Goal: Task Accomplishment & Management: Manage account settings

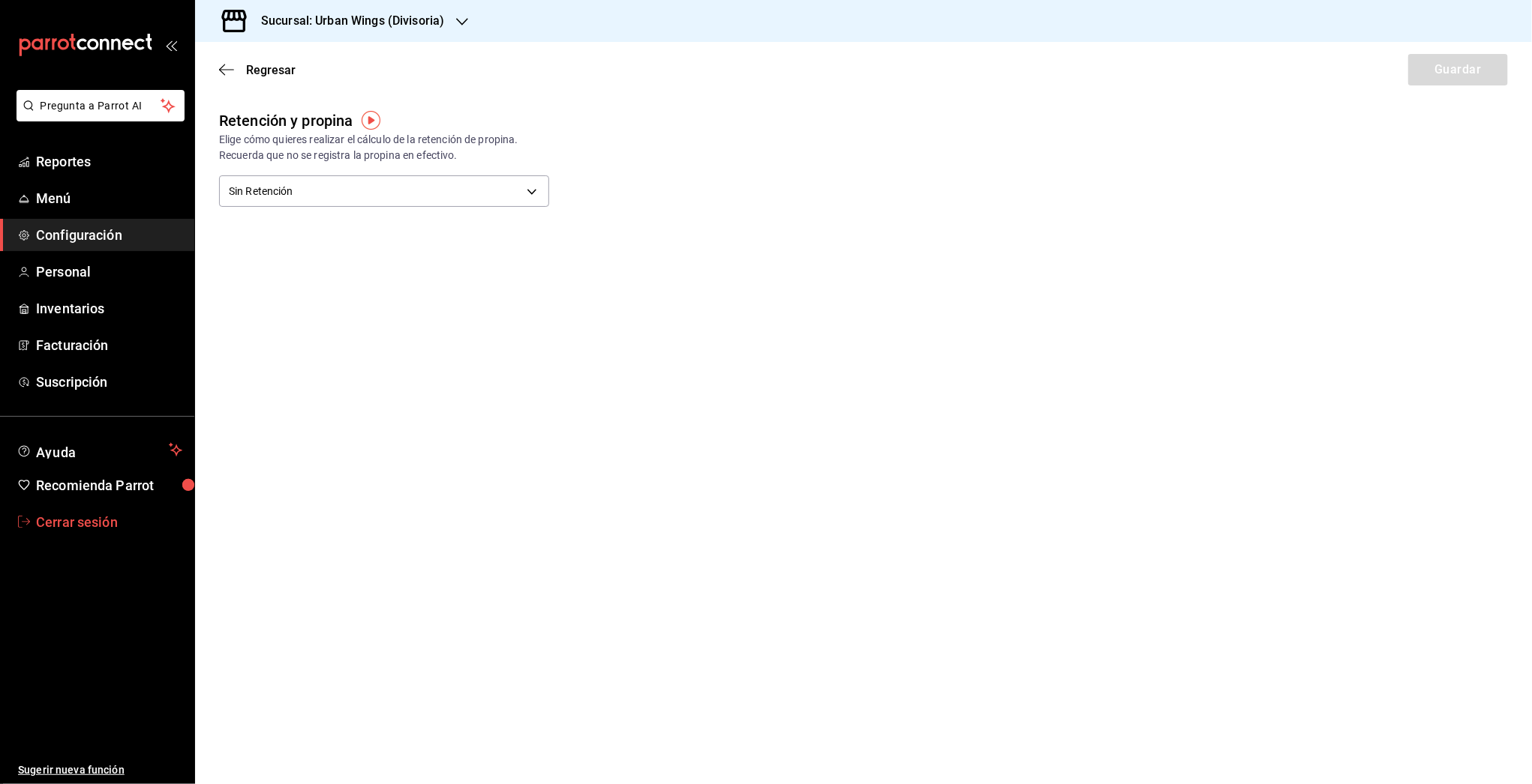
click at [66, 515] on span "Cerrar sesión" at bounding box center [109, 522] width 146 height 21
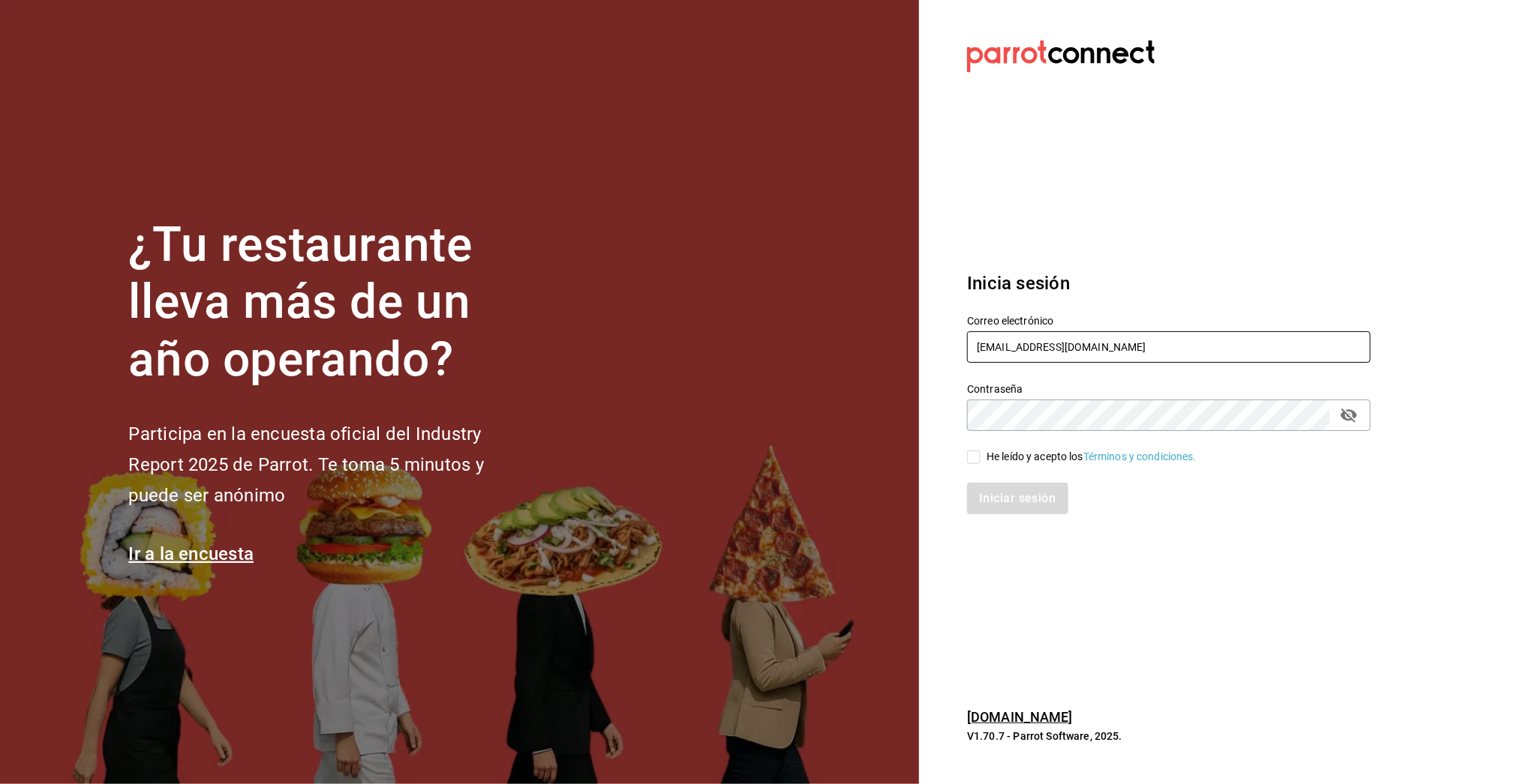
click at [999, 346] on input "multiuser@urbanwings.com" at bounding box center [1169, 347] width 404 height 32
type input "l"
type input "[EMAIL_ADDRESS][DOMAIN_NAME]"
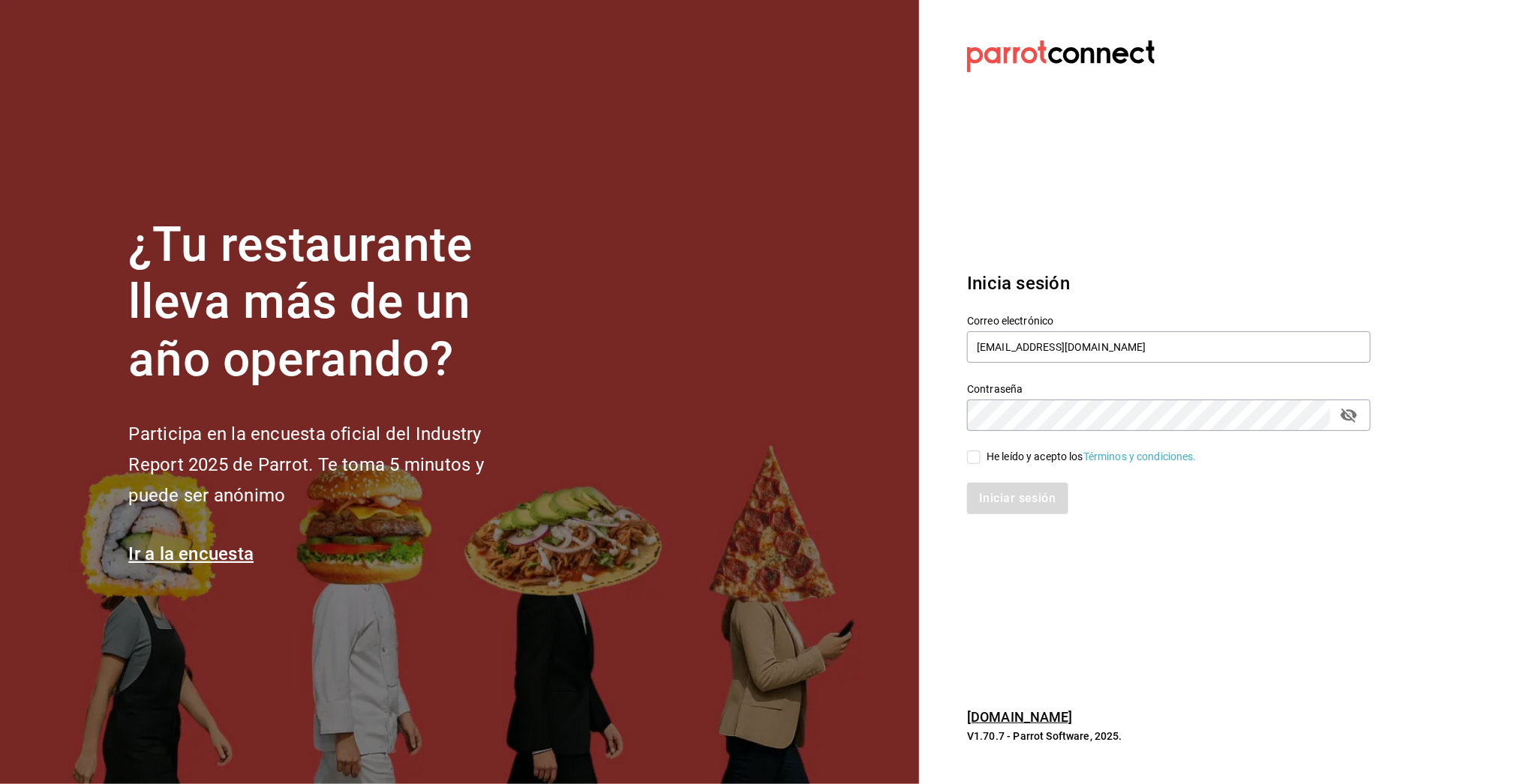
drag, startPoint x: 1136, startPoint y: 343, endPoint x: 914, endPoint y: 321, distance: 223.1
click at [914, 321] on div "¿Tu restaurante lleva más de un año operando? Participa en la encuesta oficial …" at bounding box center [766, 392] width 1532 height 784
click at [1007, 450] on div "He leído y acepto los Términos y condiciones." at bounding box center [1091, 457] width 210 height 15
click at [980, 451] on input "He leído y acepto los Términos y condiciones." at bounding box center [974, 458] width 14 height 14
click at [1007, 450] on div "He leído y acepto los Términos y condiciones." at bounding box center [1091, 457] width 210 height 15
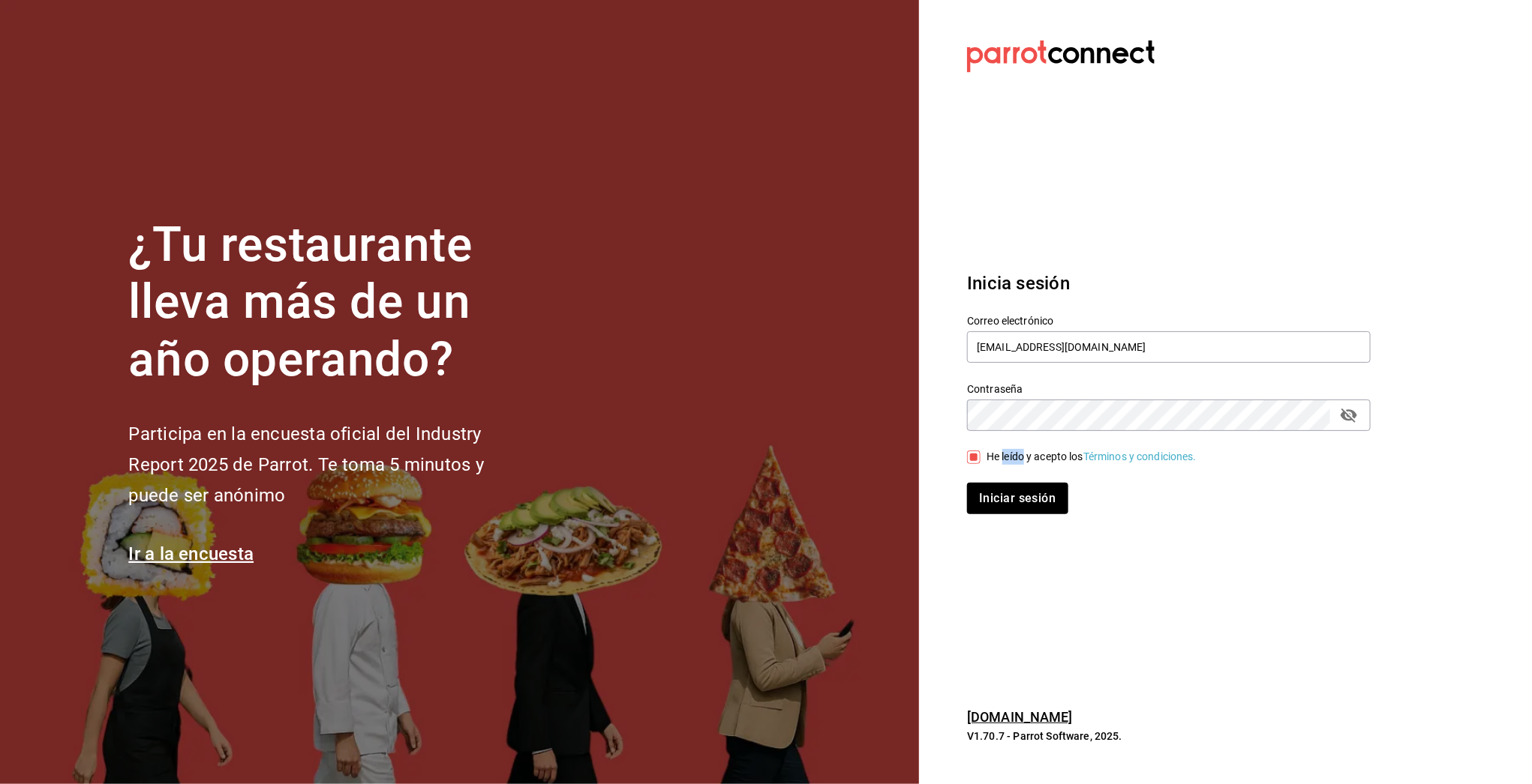
click at [980, 451] on input "He leído y acepto los Términos y condiciones." at bounding box center [974, 458] width 14 height 14
click at [1009, 510] on div "Iniciar sesión" at bounding box center [1169, 498] width 404 height 32
drag, startPoint x: 1001, startPoint y: 458, endPoint x: 1007, endPoint y: 493, distance: 35.5
click at [1002, 458] on div "He leído y acepto los Términos y condiciones." at bounding box center [1091, 457] width 210 height 15
click at [980, 458] on input "He leído y acepto los Términos y condiciones." at bounding box center [974, 458] width 14 height 14
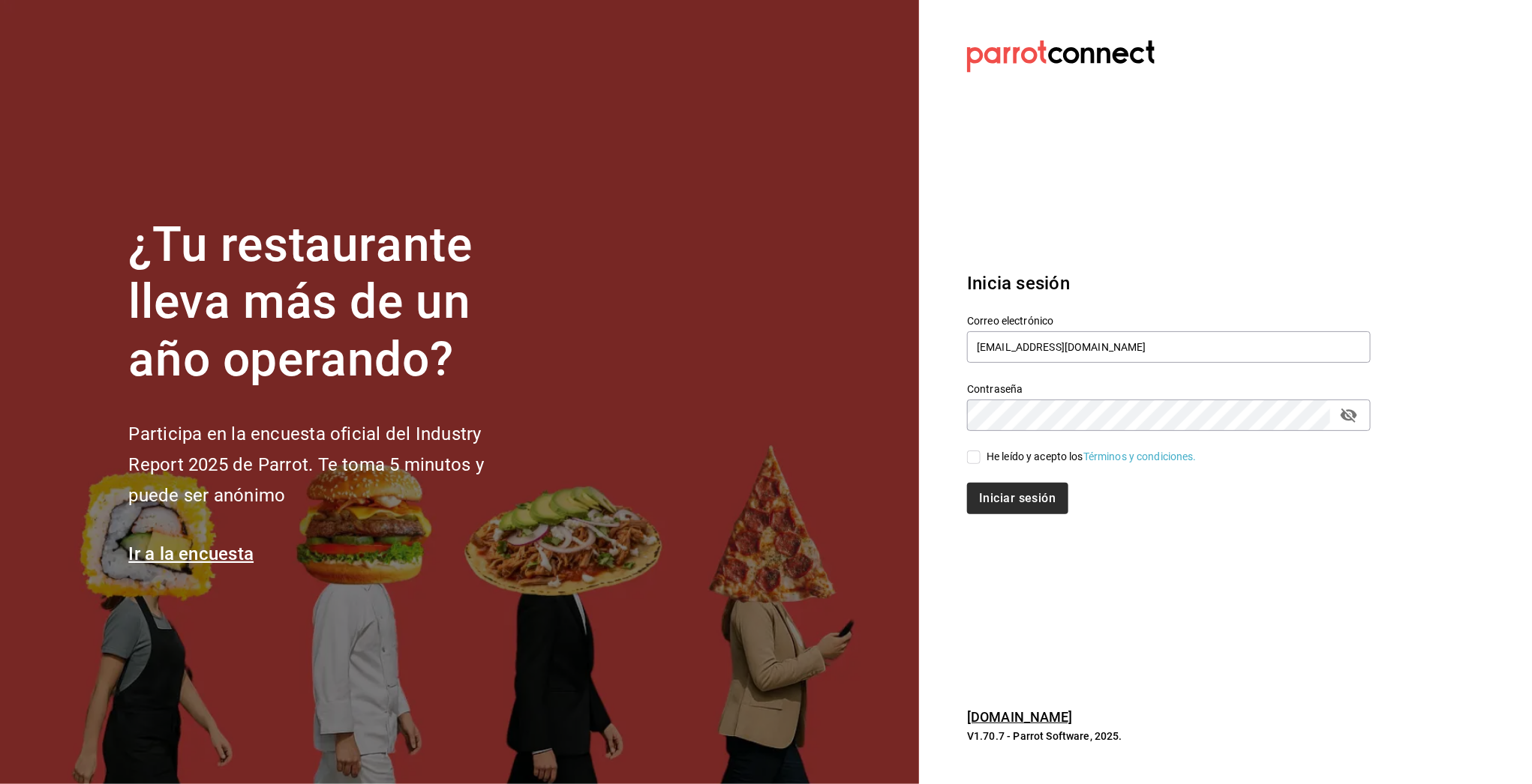
checkbox input "true"
click at [1007, 500] on button "Iniciar sesión" at bounding box center [1017, 498] width 102 height 32
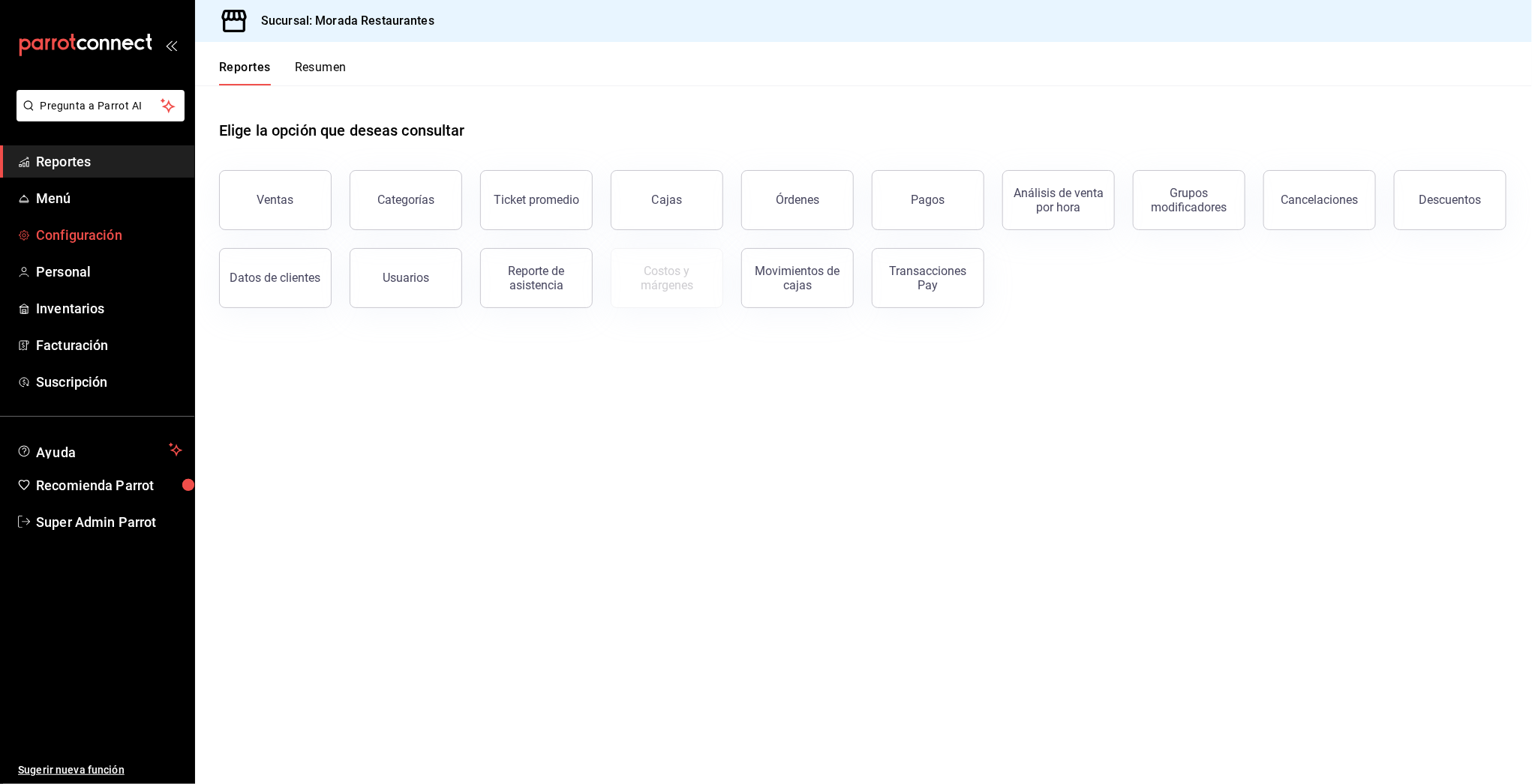
click at [64, 231] on span "Configuración" at bounding box center [109, 235] width 146 height 21
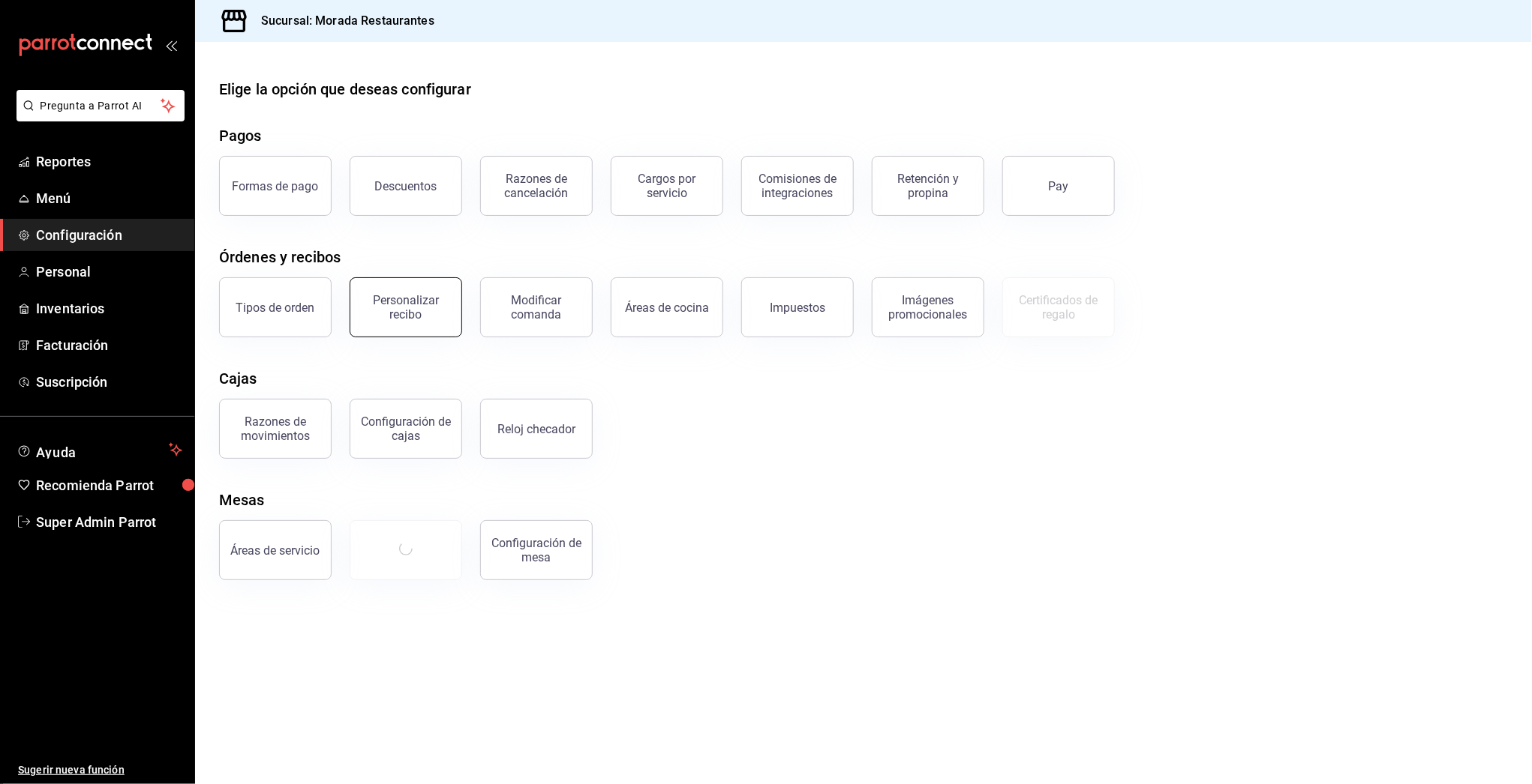
click at [373, 315] on div "Personalizar recibo" at bounding box center [406, 307] width 93 height 28
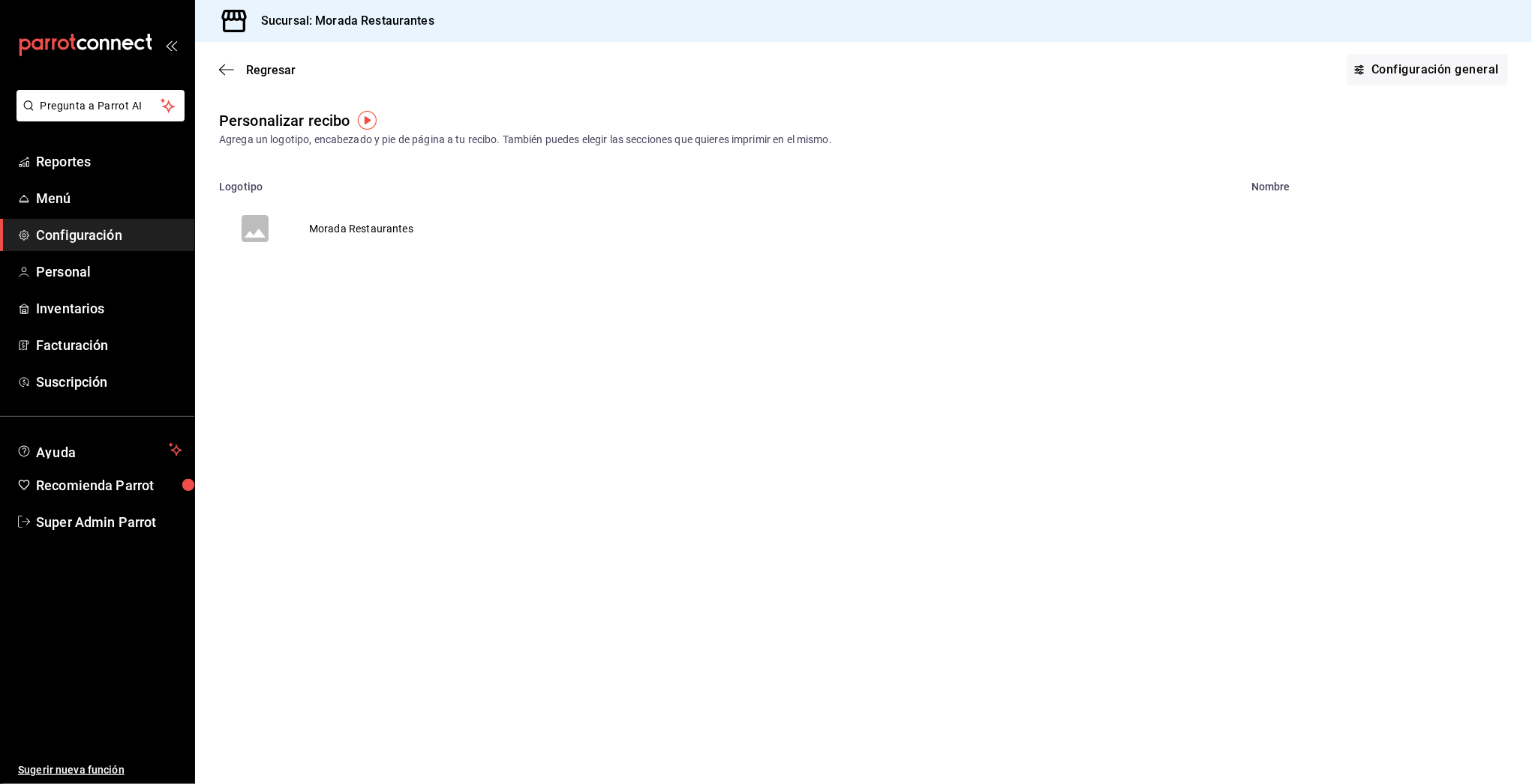
click at [344, 223] on td "Morada Restaurantes" at bounding box center [361, 228] width 140 height 72
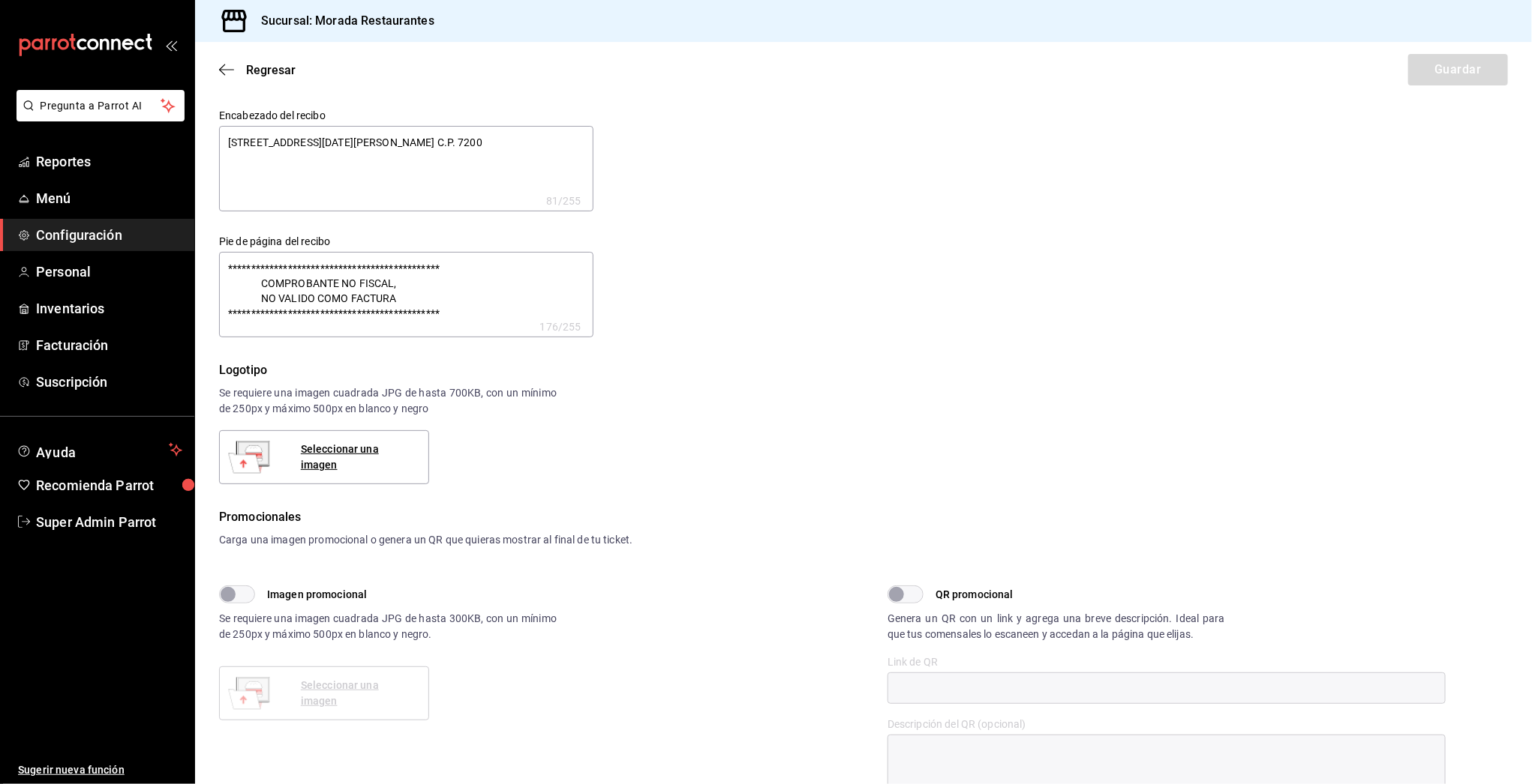
type textarea "x"
click at [101, 527] on span "Super Admin Parrot" at bounding box center [109, 522] width 146 height 21
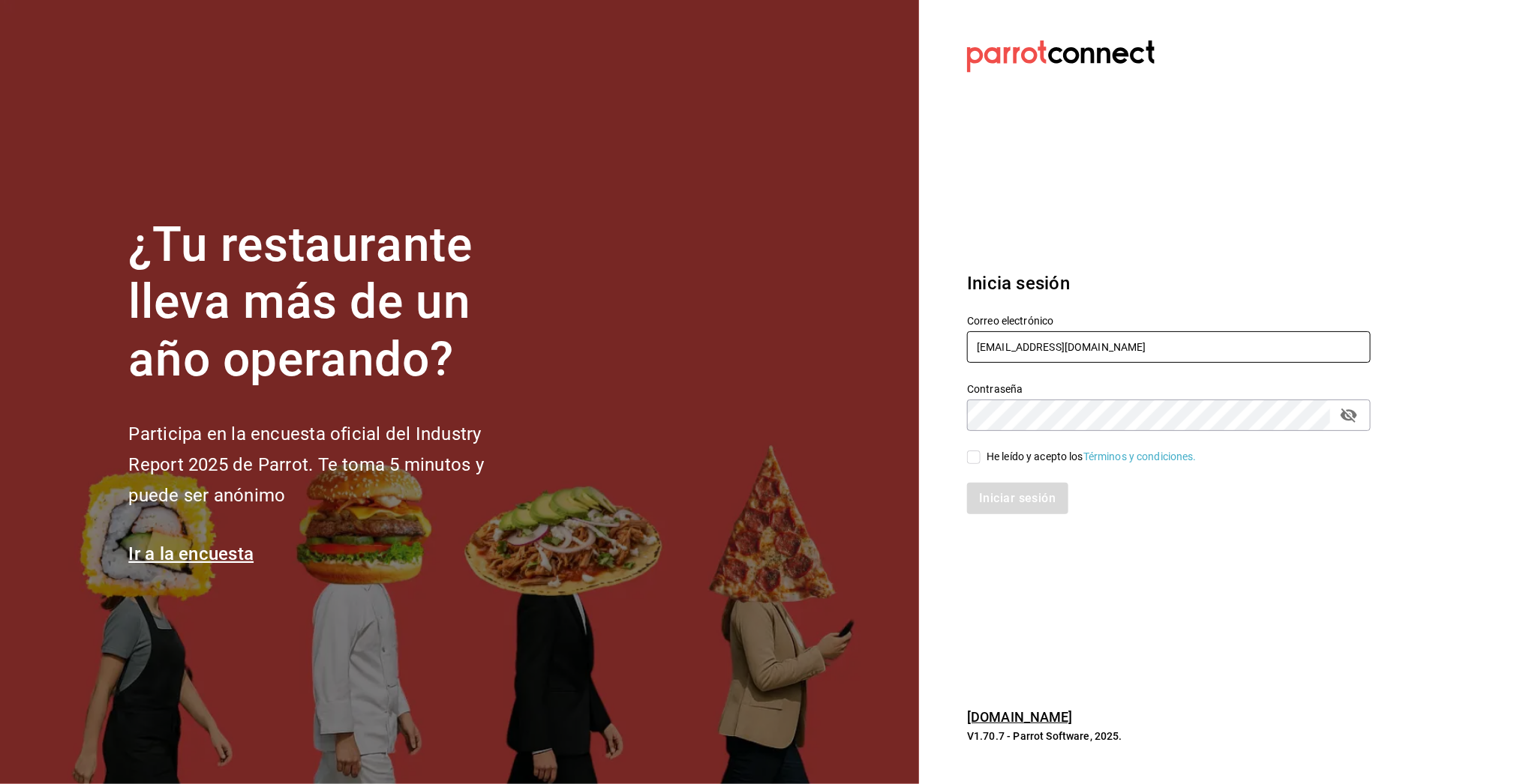
click at [1010, 333] on input "[EMAIL_ADDRESS][DOMAIN_NAME]" at bounding box center [1169, 347] width 404 height 32
click at [1010, 333] on input "portales@puebla.com" at bounding box center [1169, 347] width 404 height 32
click at [1007, 345] on input "portales@puebla.com" at bounding box center [1169, 347] width 404 height 32
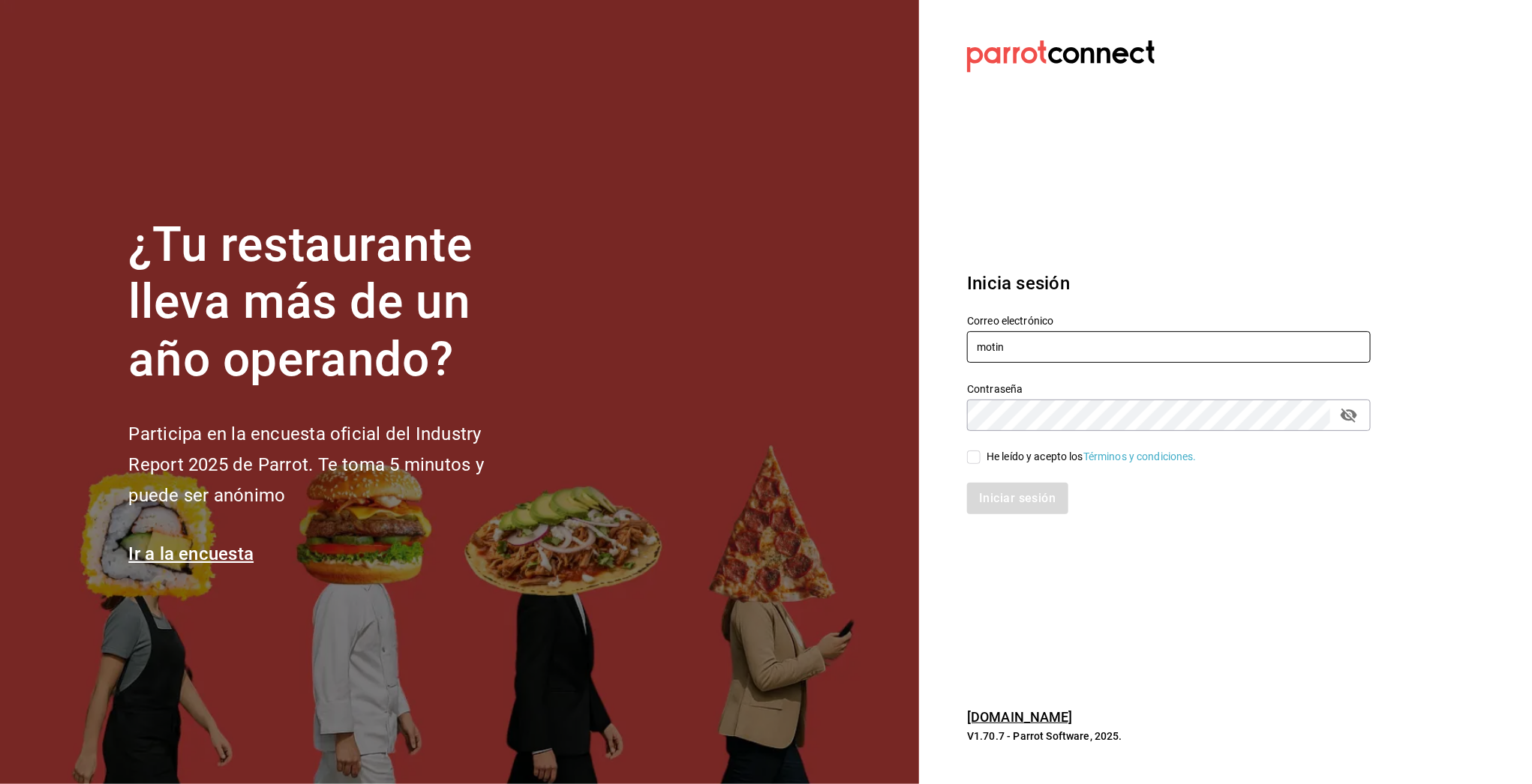
type input "motin@cdmx.com"
click at [1007, 461] on div "He leído y acepto los Términos y condiciones." at bounding box center [1091, 457] width 210 height 15
click at [980, 461] on input "He leído y acepto los Términos y condiciones." at bounding box center [974, 458] width 14 height 14
checkbox input "true"
click at [1010, 511] on button "Iniciar sesión" at bounding box center [1017, 498] width 102 height 32
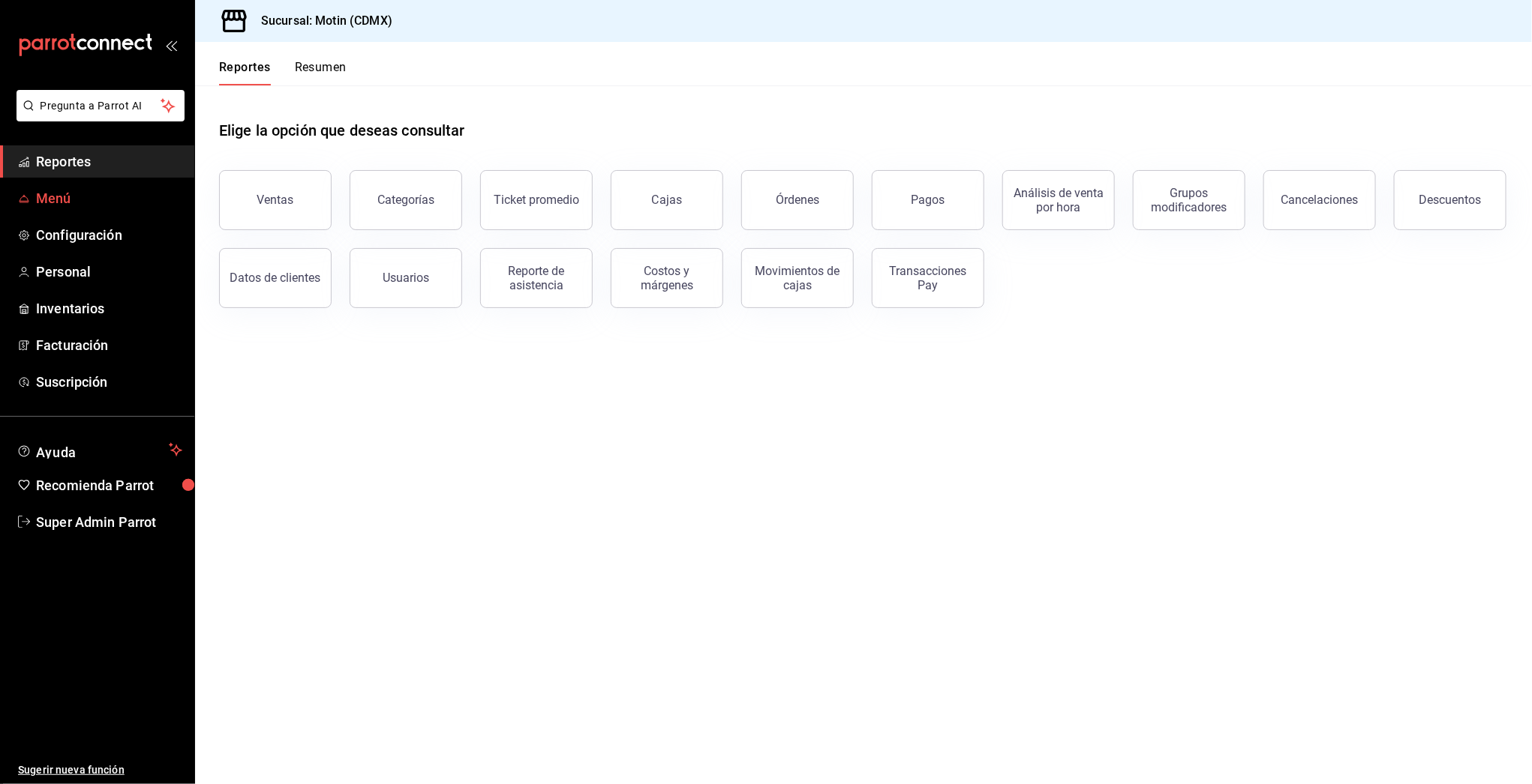
click at [48, 203] on span "Menú" at bounding box center [109, 198] width 146 height 21
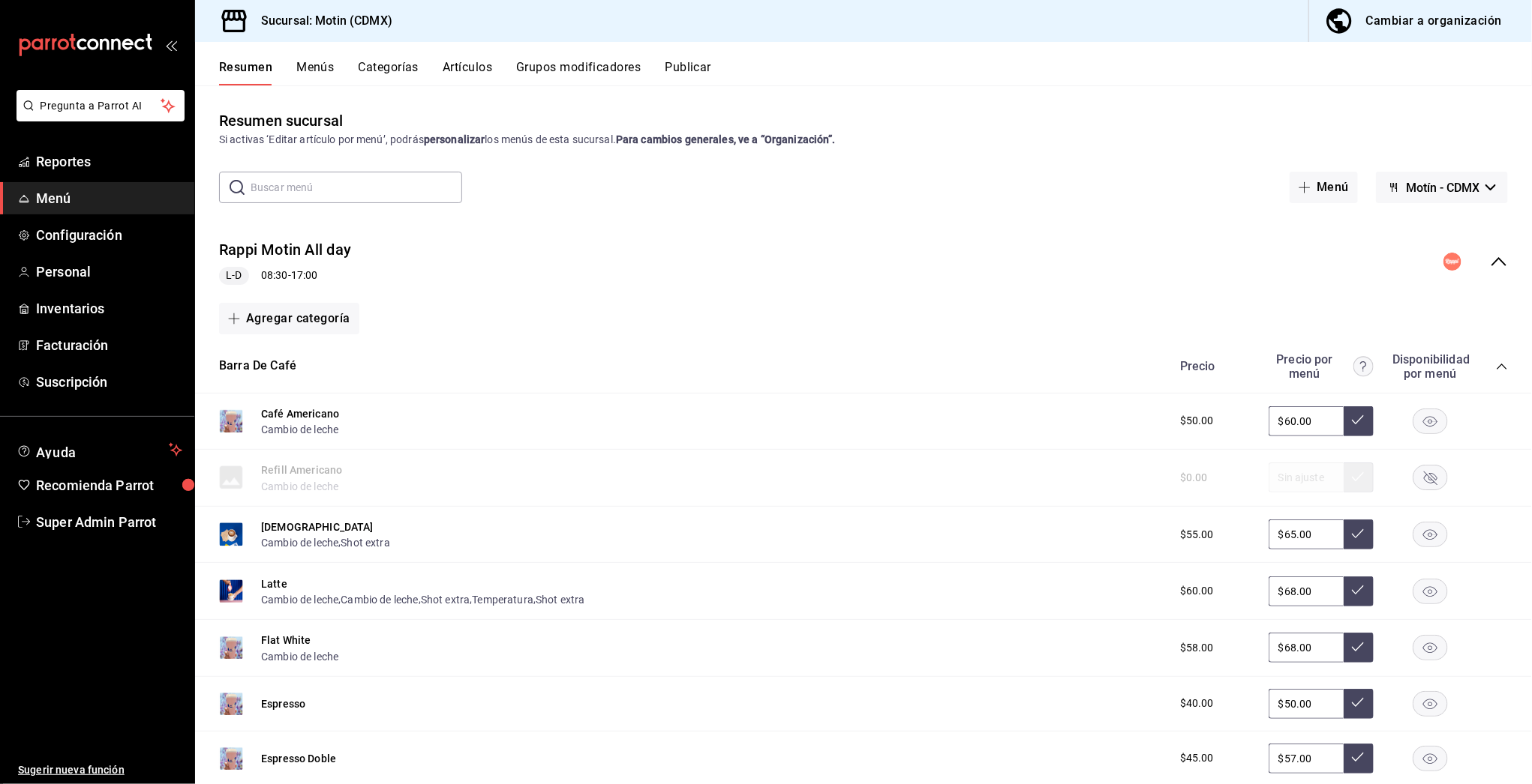
click at [702, 62] on button "Publicar" at bounding box center [687, 73] width 46 height 26
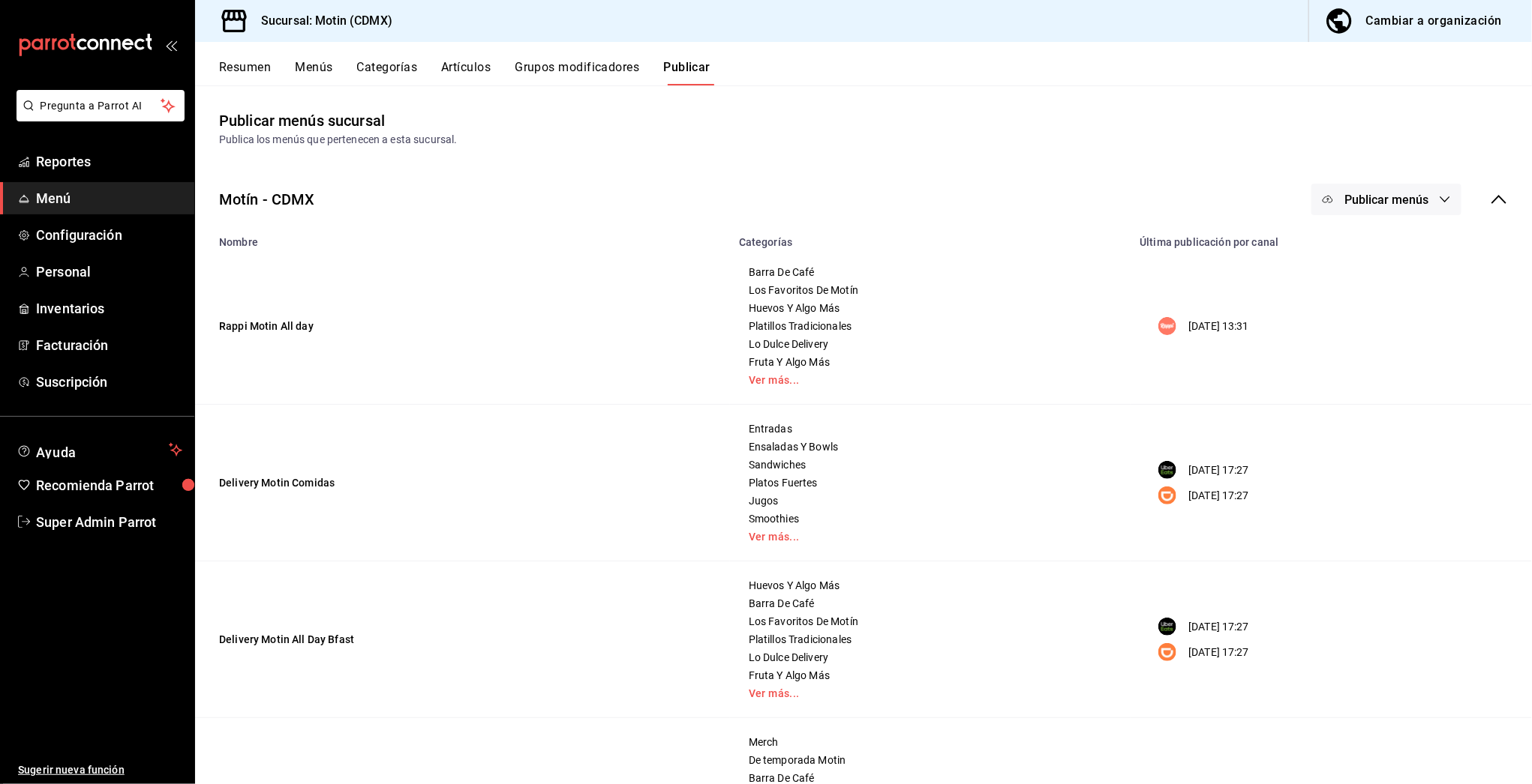
click at [1418, 190] on button "Publicar menús" at bounding box center [1386, 199] width 150 height 32
click at [1385, 247] on span "Rappi" at bounding box center [1395, 248] width 72 height 15
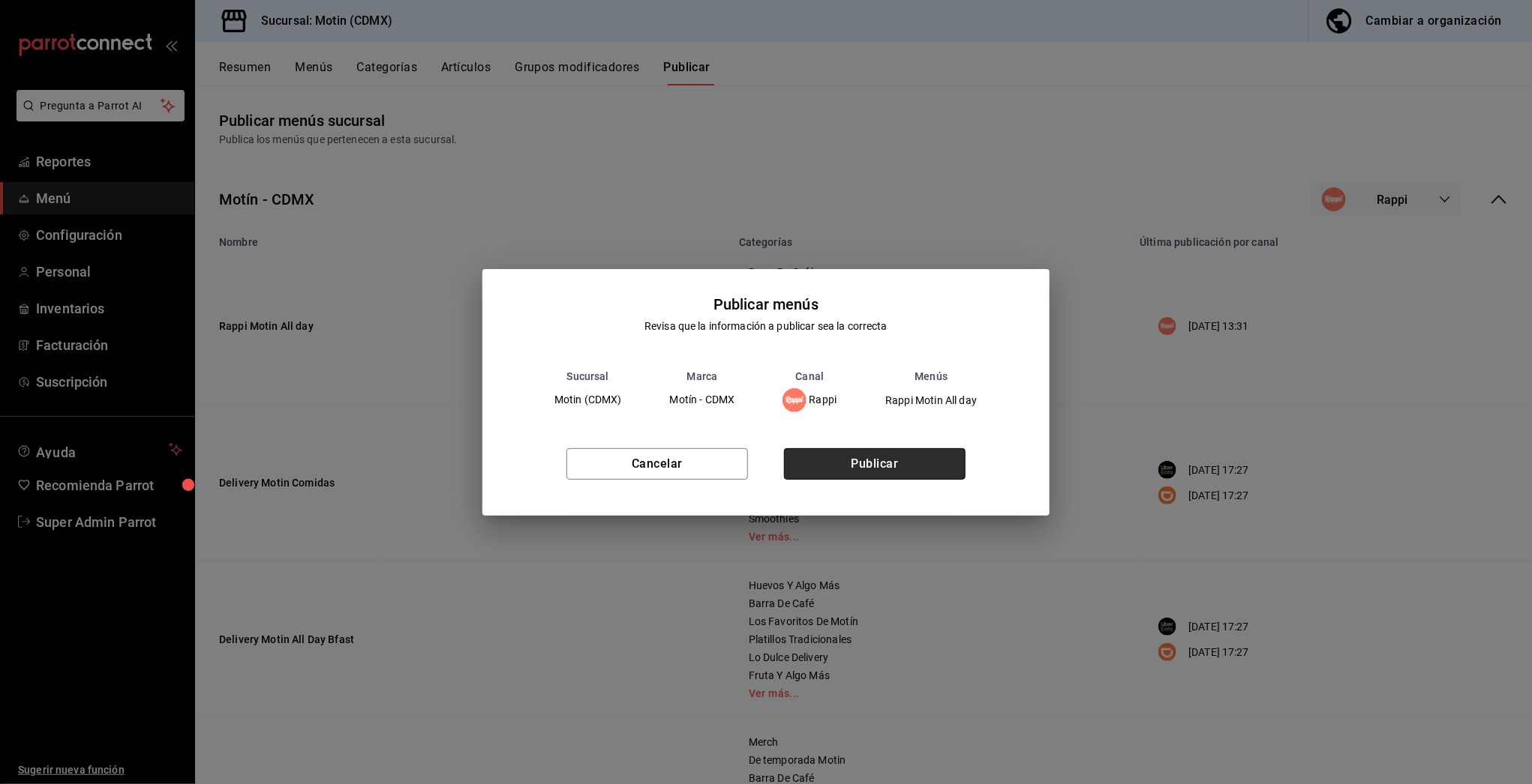
click at [906, 466] on button "Publicar" at bounding box center [874, 464] width 181 height 32
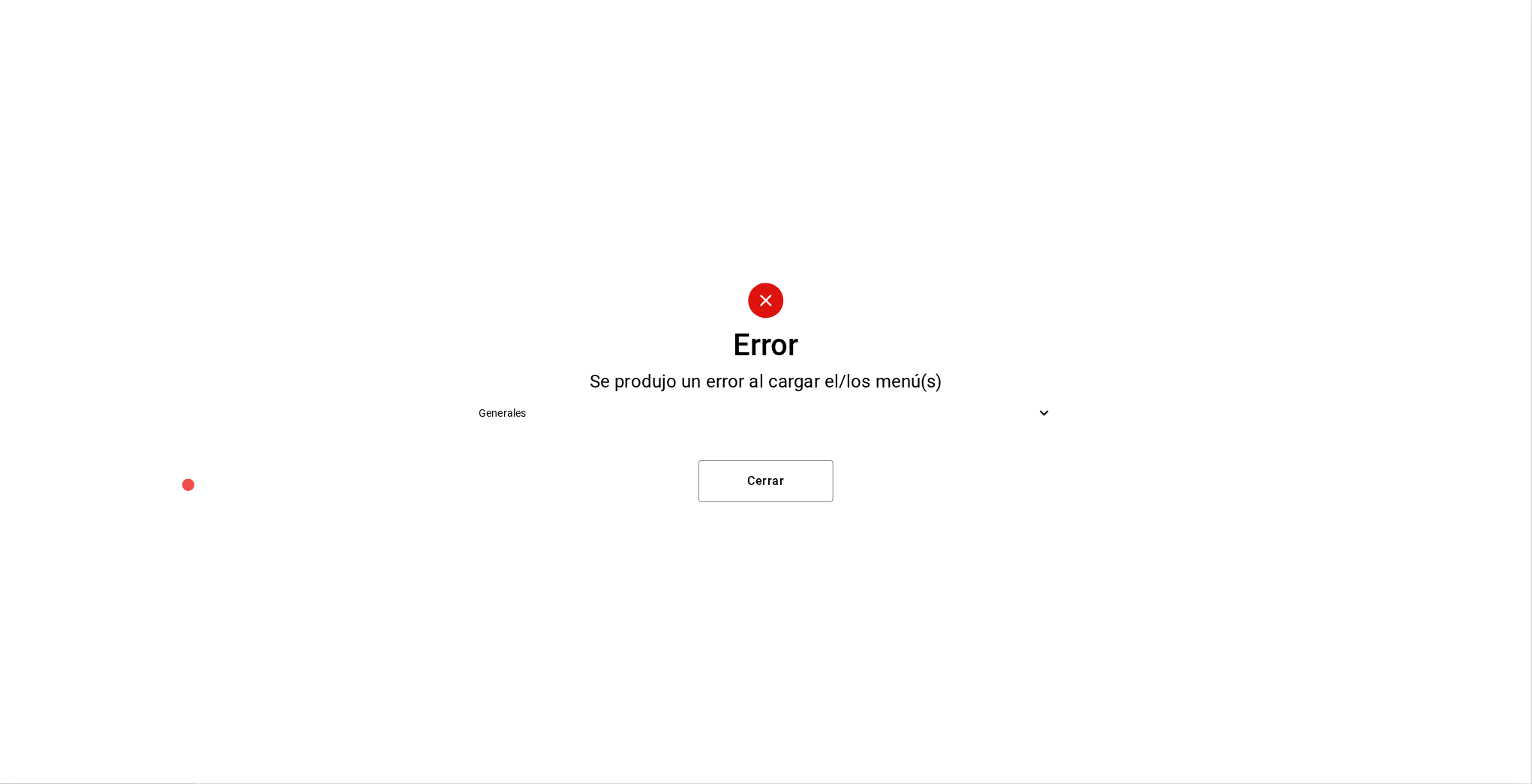
click at [766, 412] on span "Generales" at bounding box center [757, 413] width 557 height 15
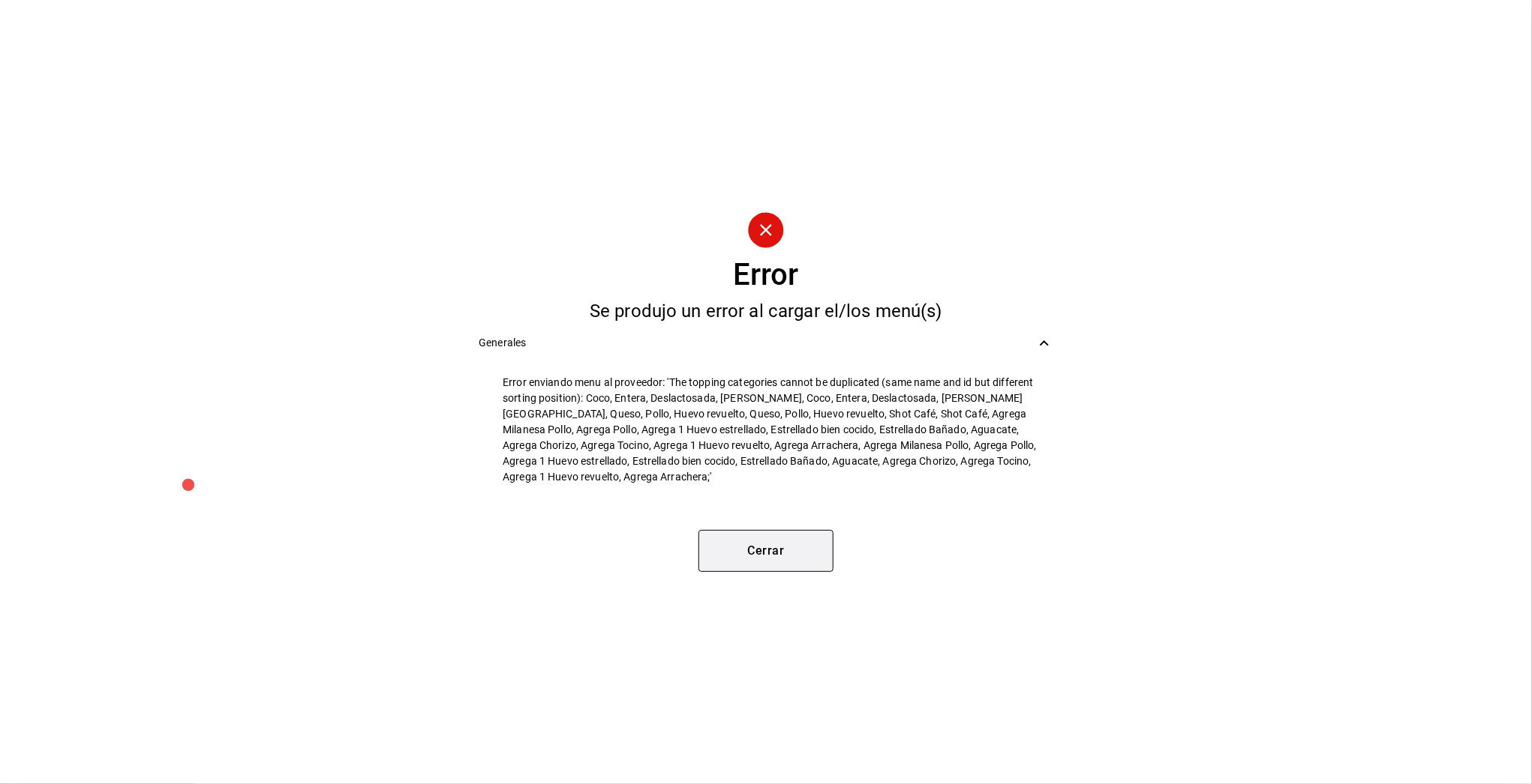
click at [793, 534] on button "Cerrar" at bounding box center [766, 550] width 135 height 42
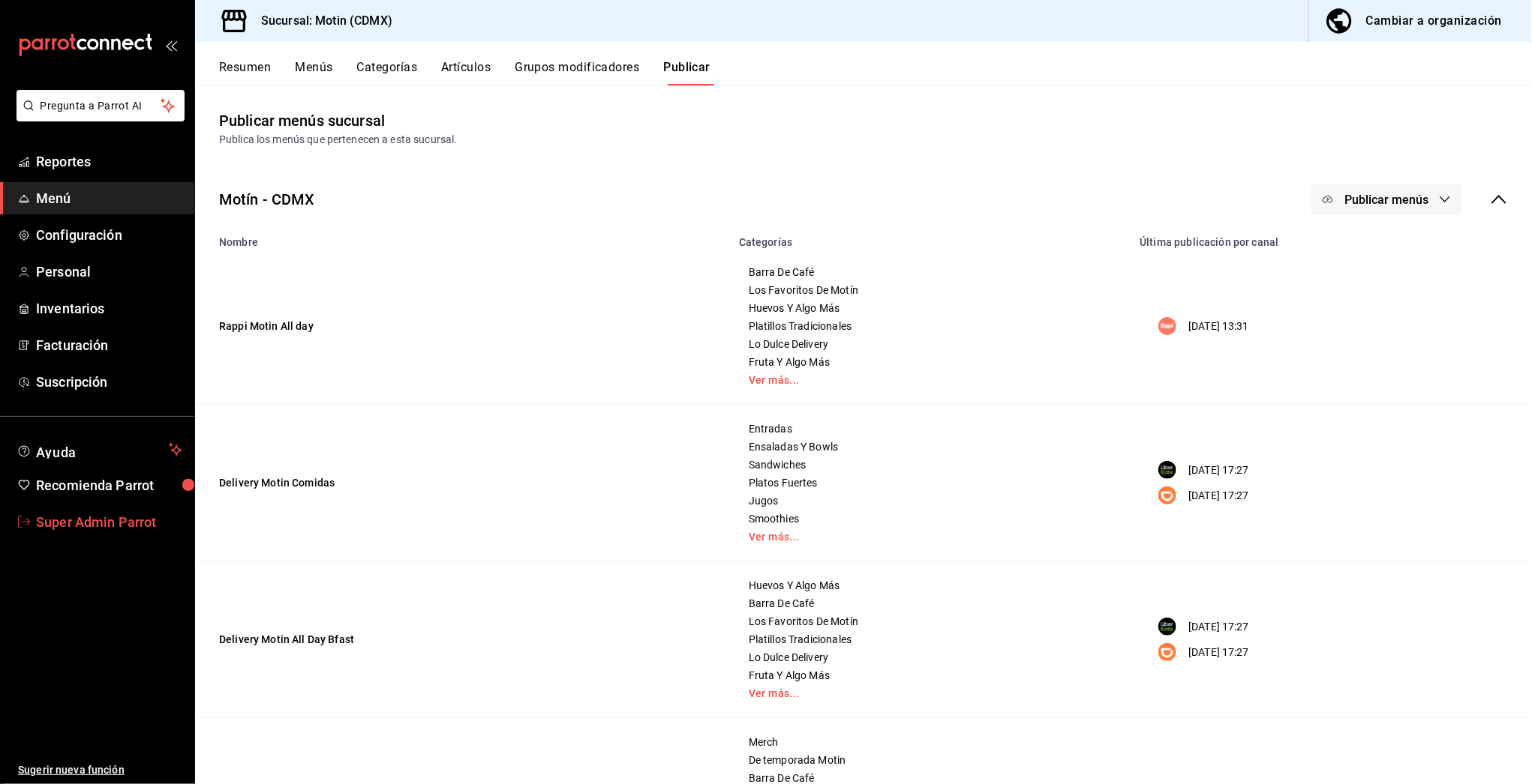
click at [131, 523] on span "Super Admin Parrot" at bounding box center [109, 522] width 146 height 21
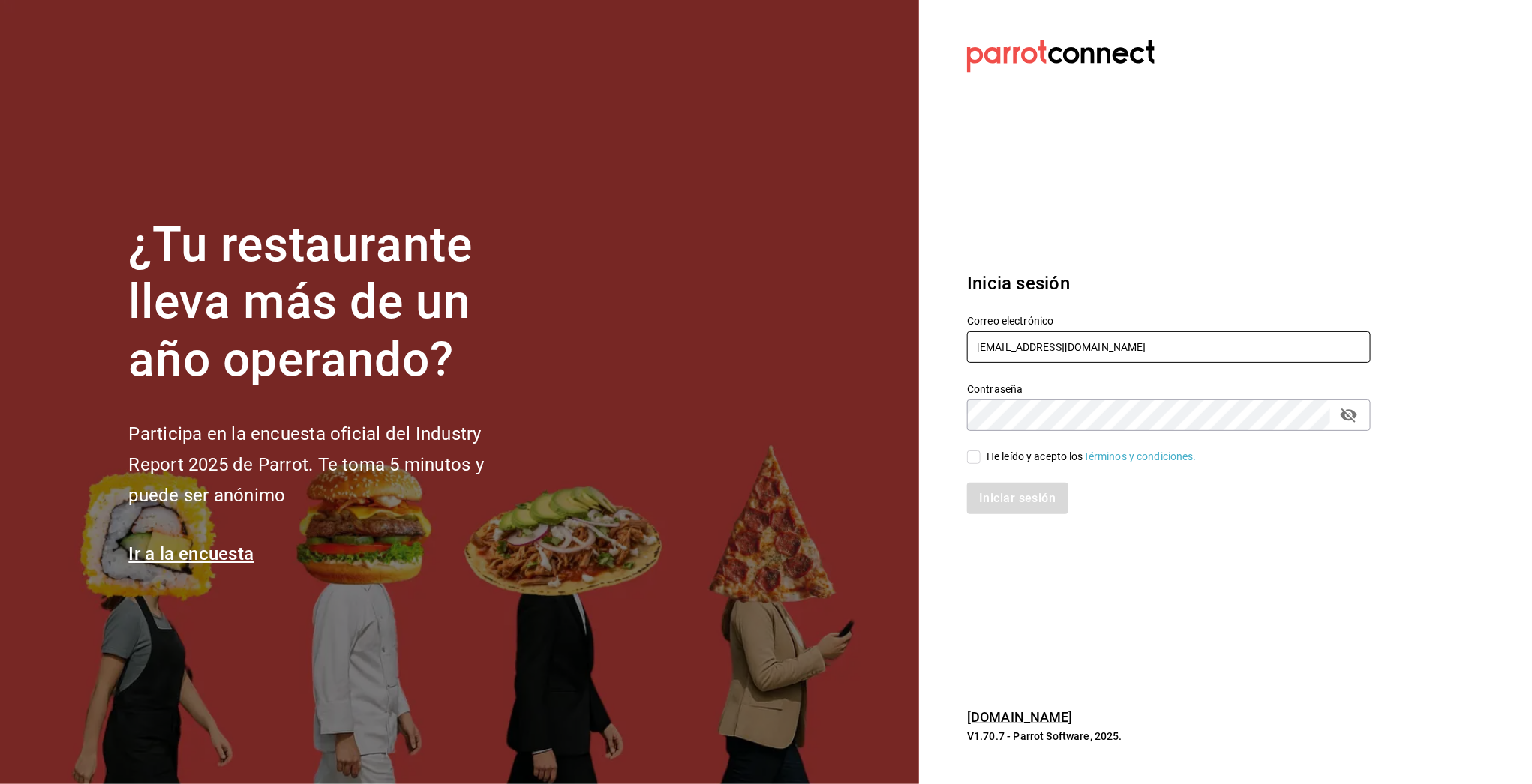
click at [1012, 349] on input "motin@cdmx.com" at bounding box center [1169, 347] width 404 height 32
type input "p"
drag, startPoint x: 1042, startPoint y: 345, endPoint x: 1108, endPoint y: 348, distance: 66.1
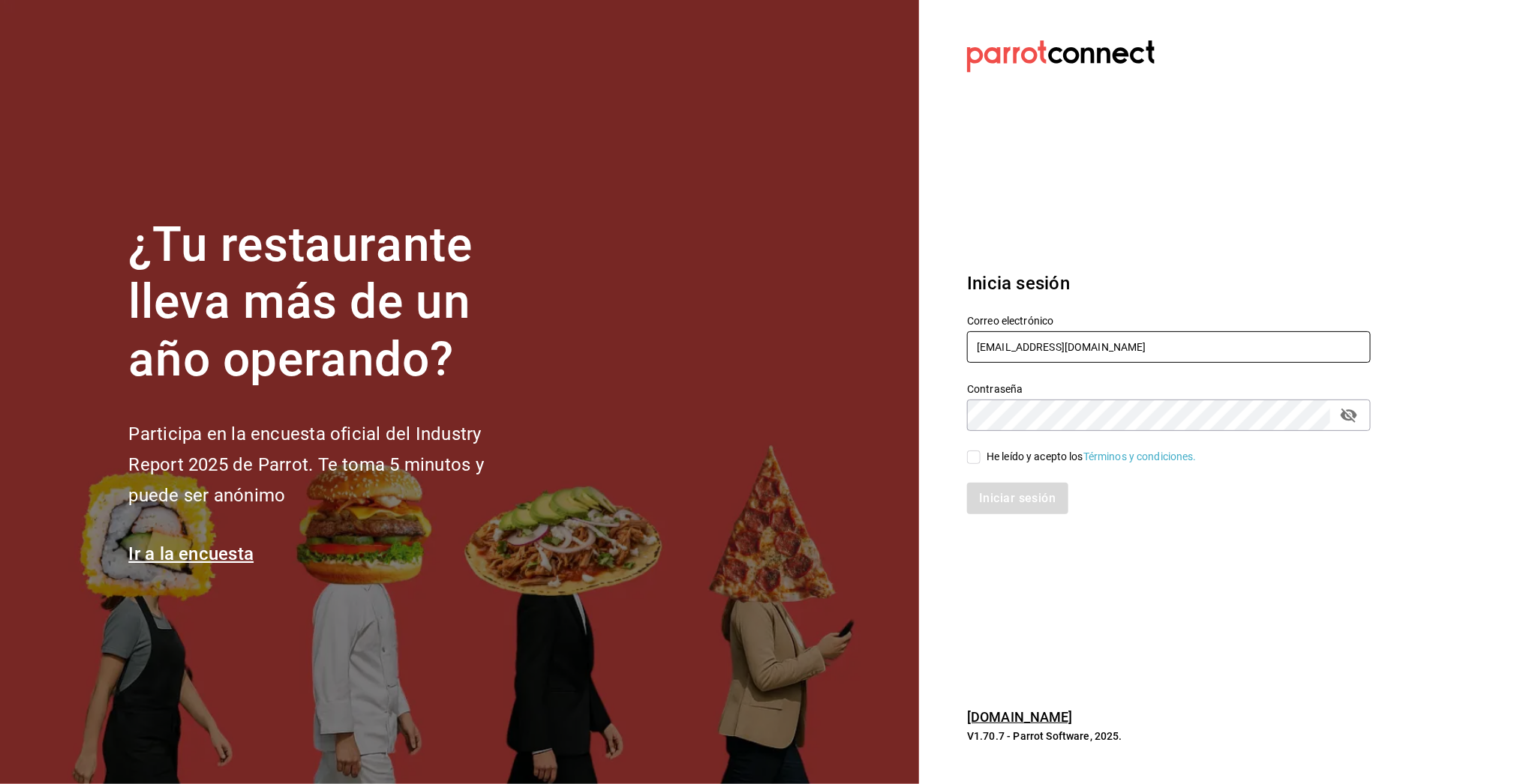
click at [1108, 348] on input "multiuser@cafedelprofesor.com" at bounding box center [1169, 347] width 404 height 32
type input "multiuser@pickup.com"
click at [1059, 456] on div "He leído y acepto los Términos y condiciones." at bounding box center [1091, 457] width 210 height 15
click at [980, 456] on input "He leído y acepto los Términos y condiciones." at bounding box center [974, 458] width 14 height 14
checkbox input "true"
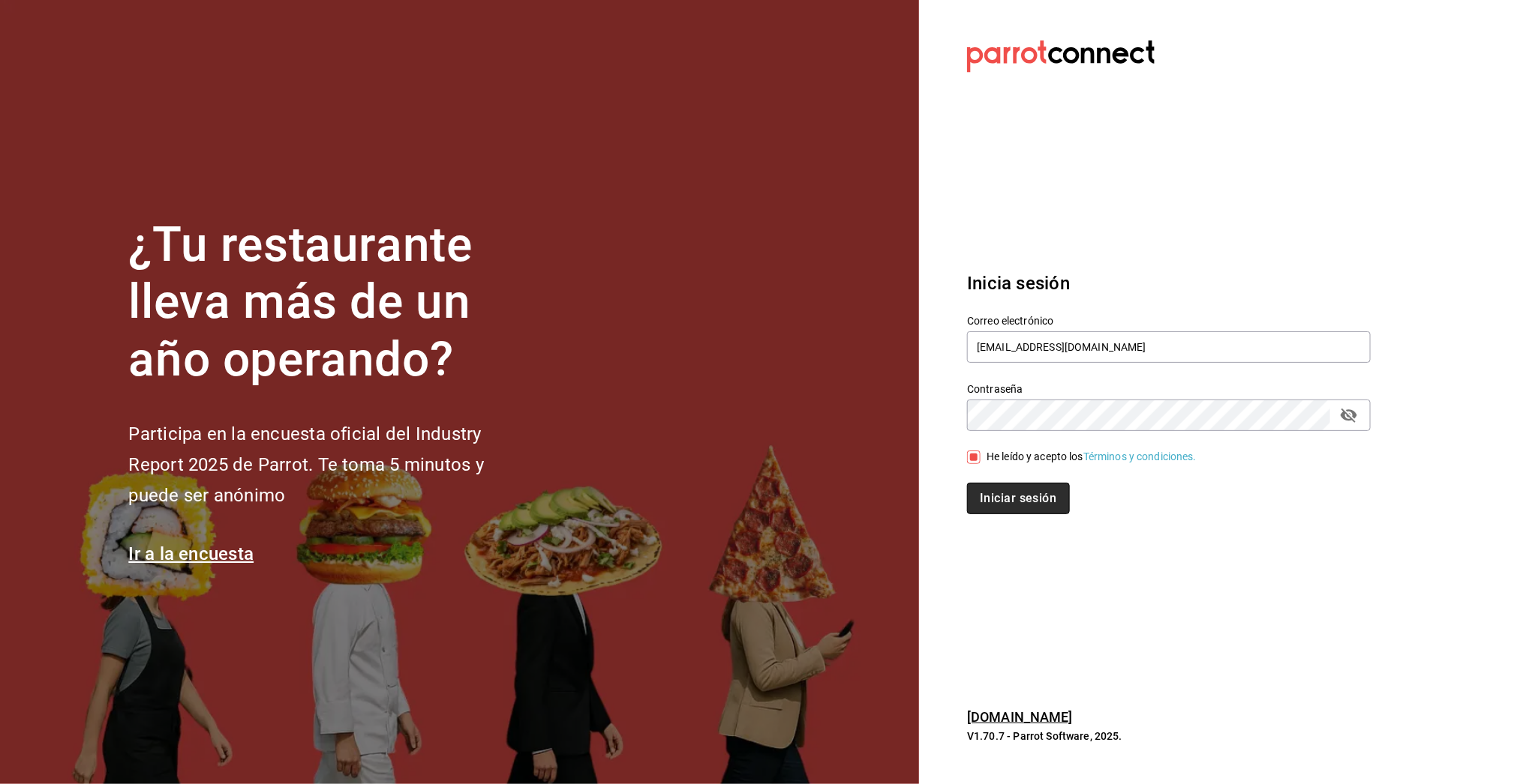
click at [1028, 499] on button "Iniciar sesión" at bounding box center [1017, 498] width 102 height 32
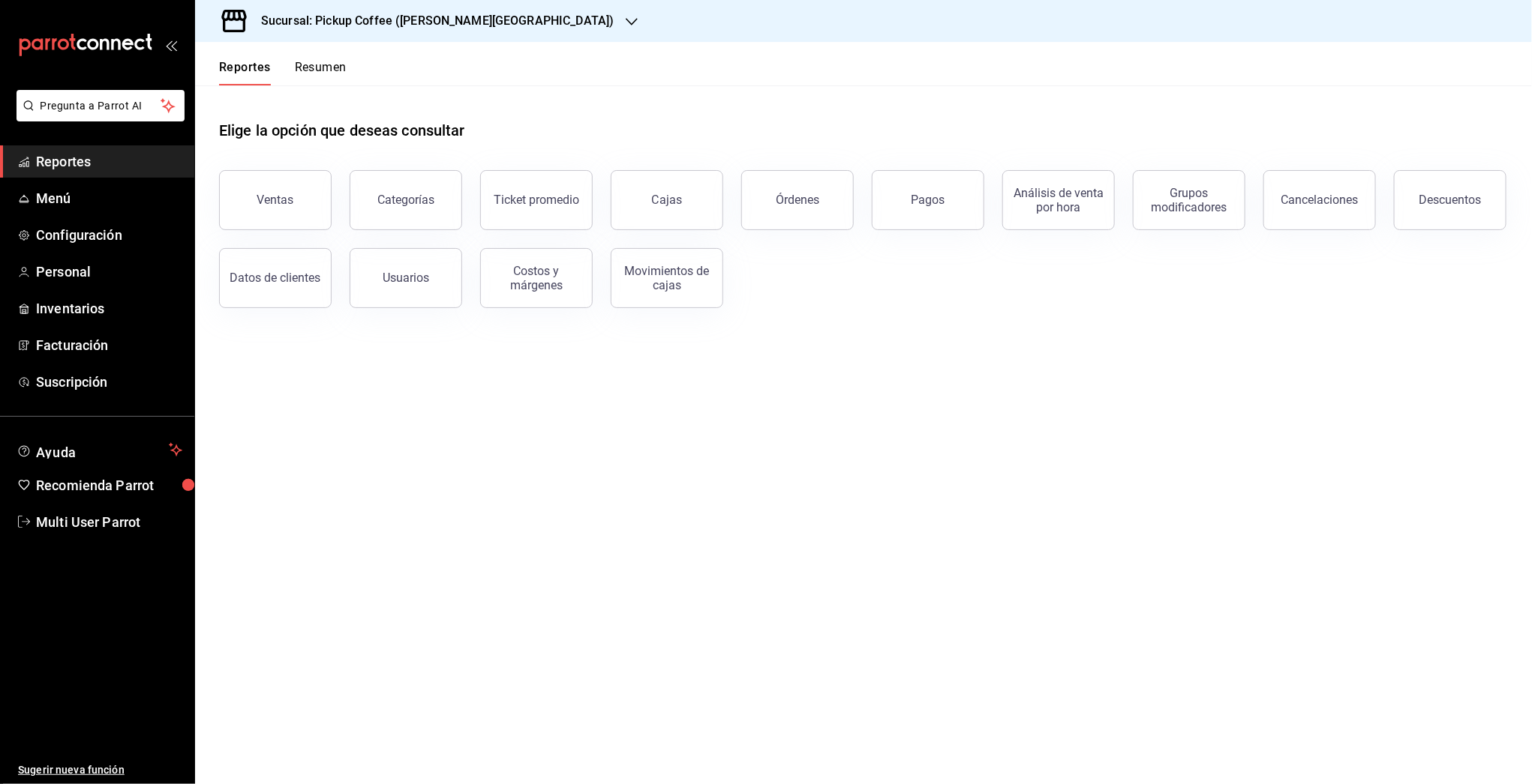
click at [390, 17] on h3 "Sucursal: Pickup Coffee ([PERSON_NAME][GEOGRAPHIC_DATA])" at bounding box center [431, 21] width 364 height 18
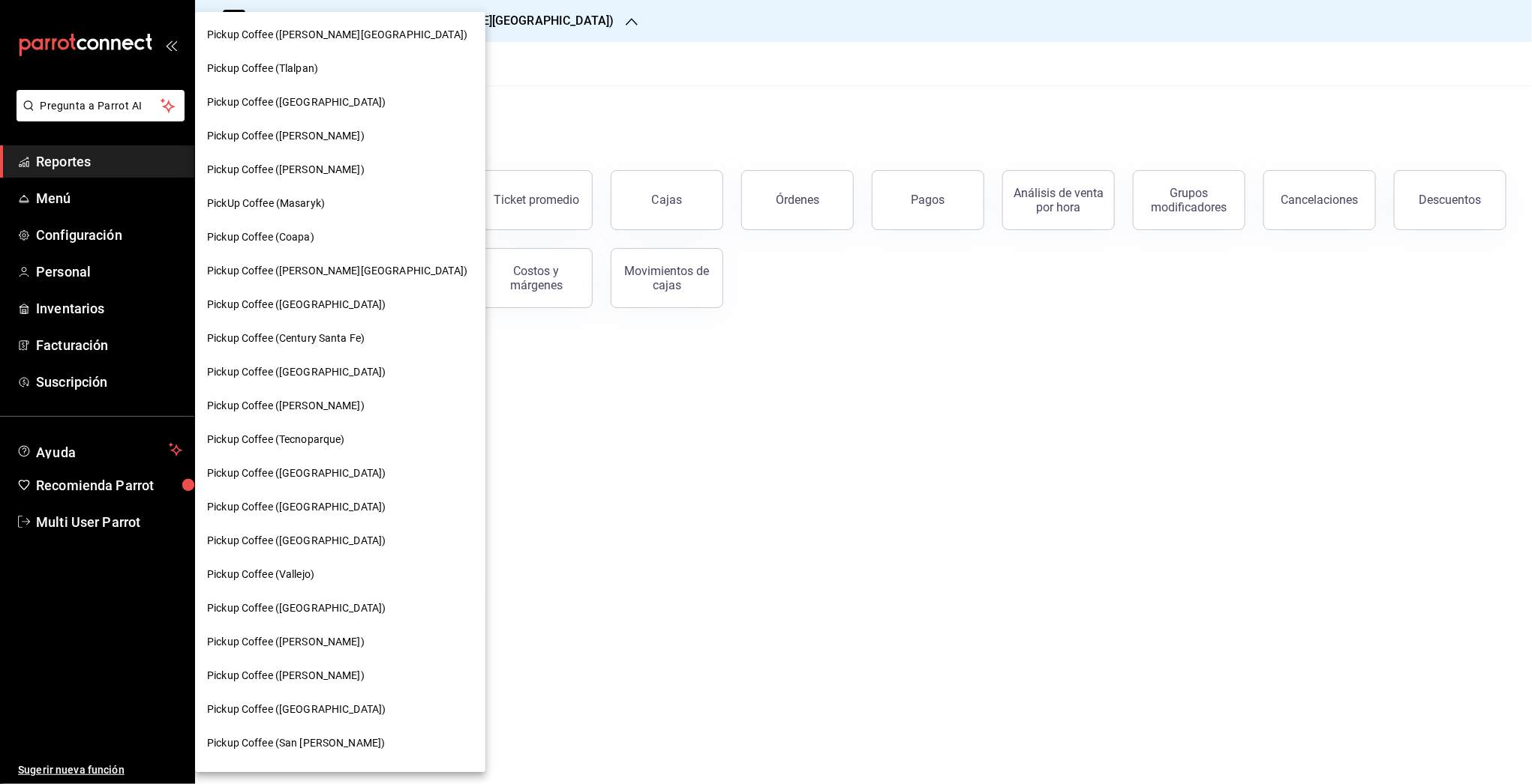
click at [284, 567] on span "Pickup Coffee (Vallejo)" at bounding box center [260, 574] width 107 height 15
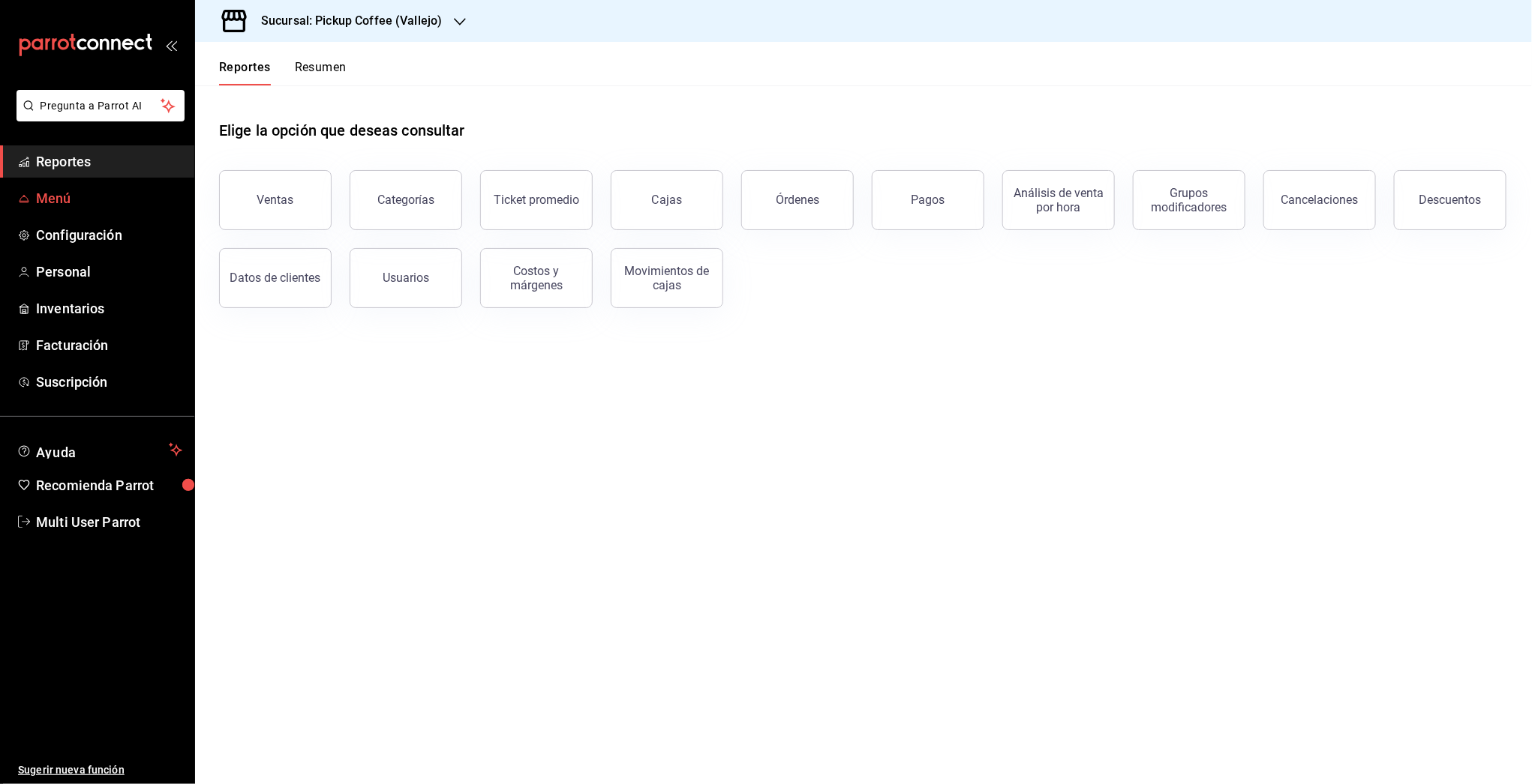
click at [45, 202] on span "Menú" at bounding box center [109, 198] width 146 height 21
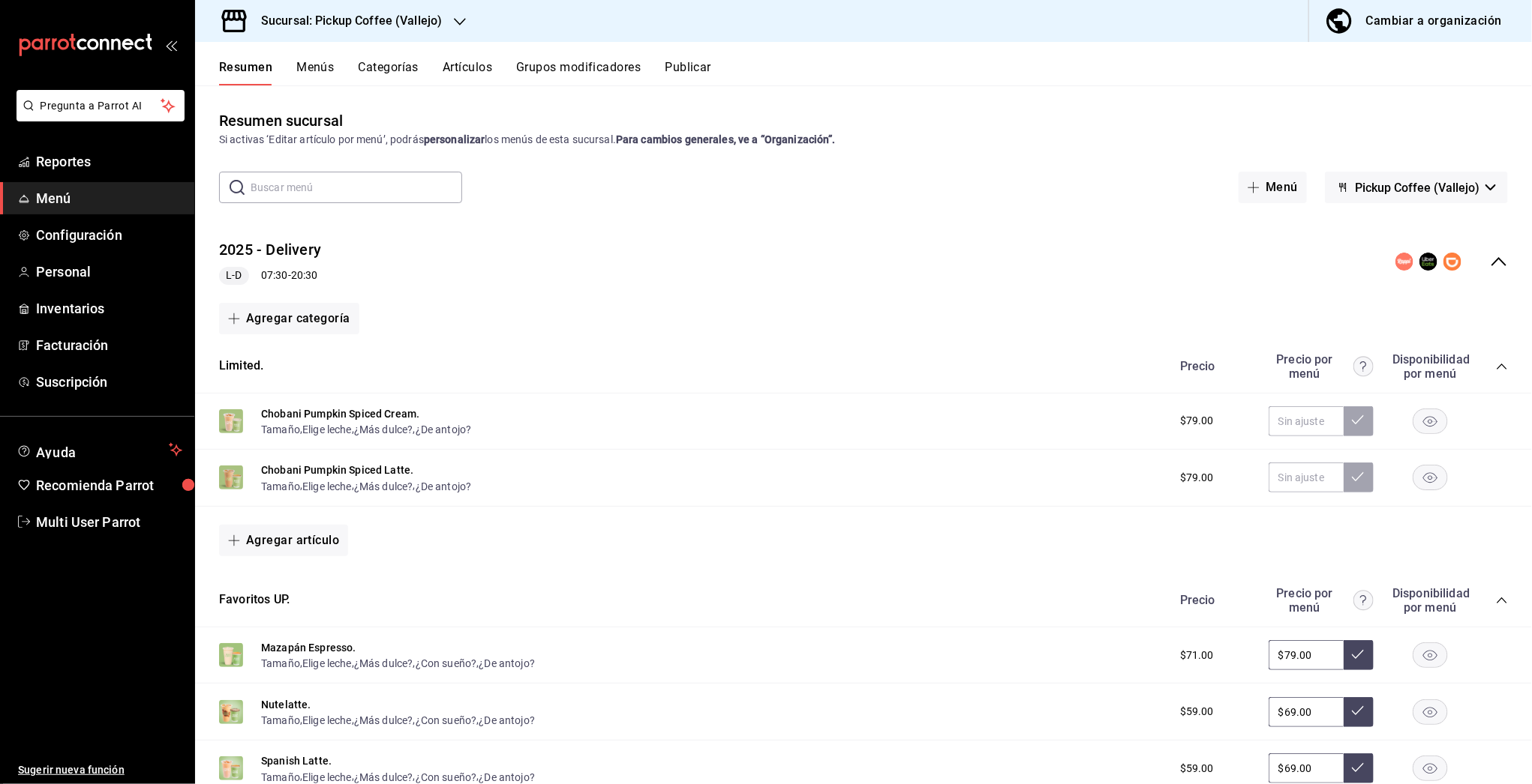
click at [405, 10] on div "Sucursal: Pickup Coffee (Vallejo)" at bounding box center [339, 21] width 265 height 42
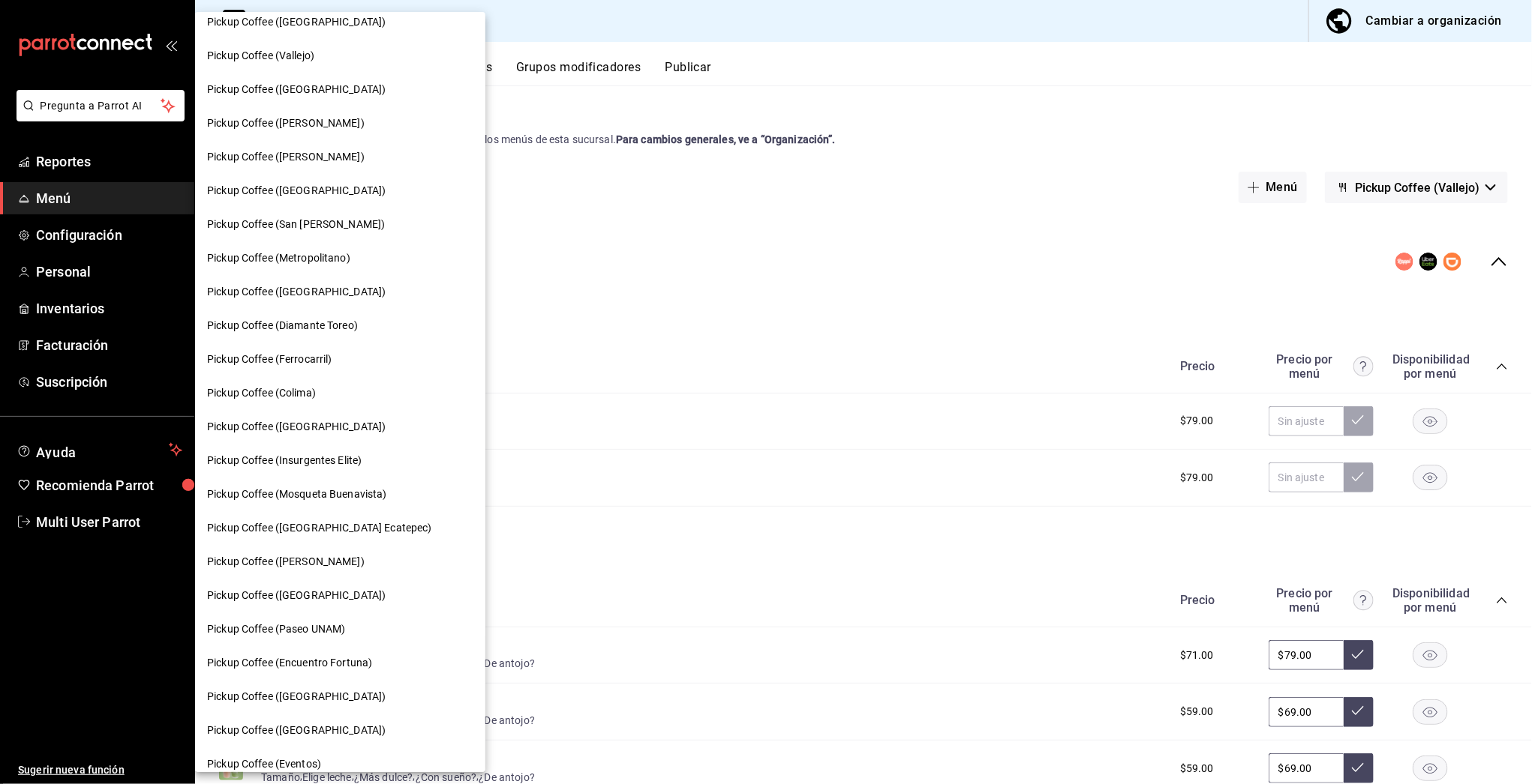
scroll to position [532, 0]
